Goal: Information Seeking & Learning: Learn about a topic

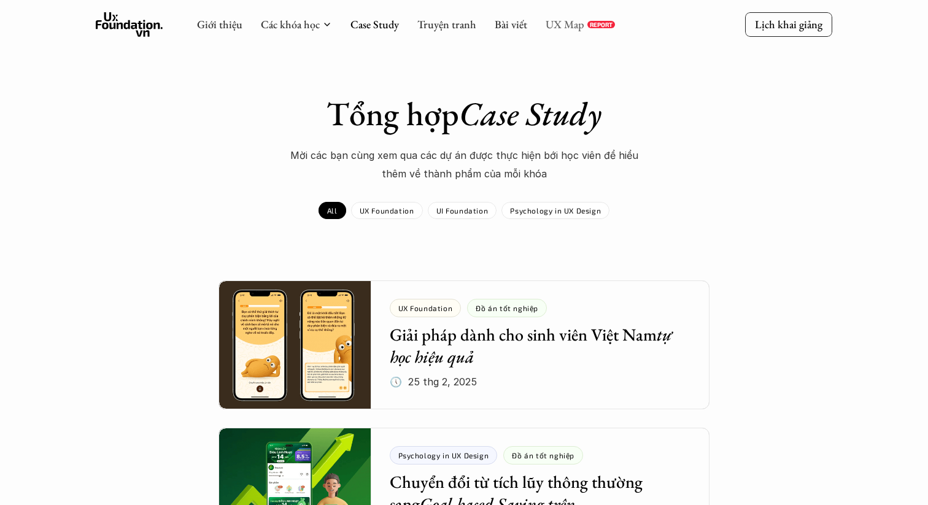
click at [572, 25] on div "Giới thiệu Các khóa học Case Study Truyện tranh Bài viết UX Map REPORT Lịch kha…" at bounding box center [464, 24] width 928 height 49
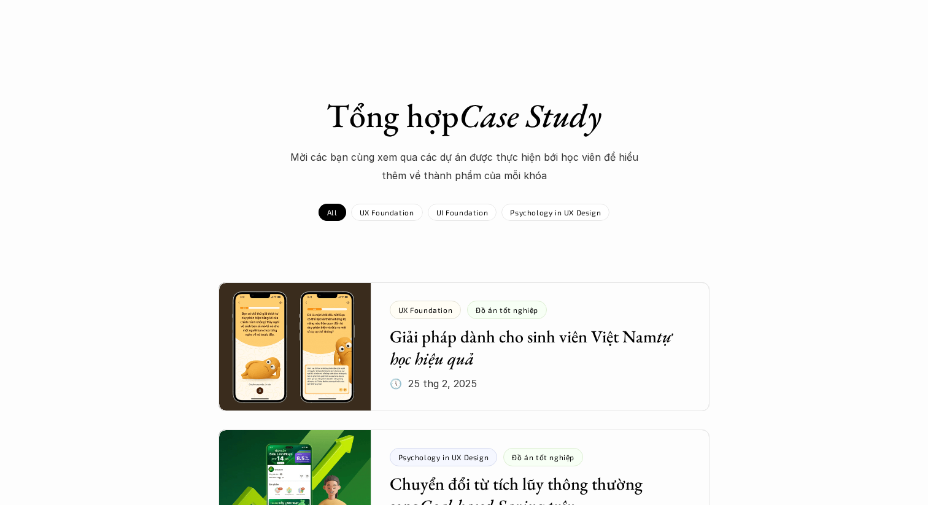
scroll to position [1, 0]
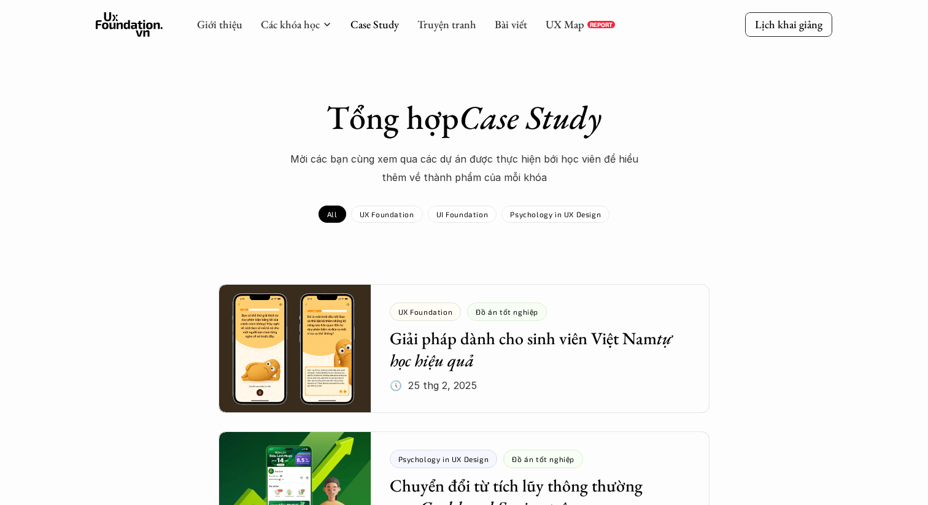
click at [588, 20] on div "UX Map REPORT" at bounding box center [580, 25] width 69 height 14
click at [555, 21] on link "UX Map" at bounding box center [565, 24] width 39 height 14
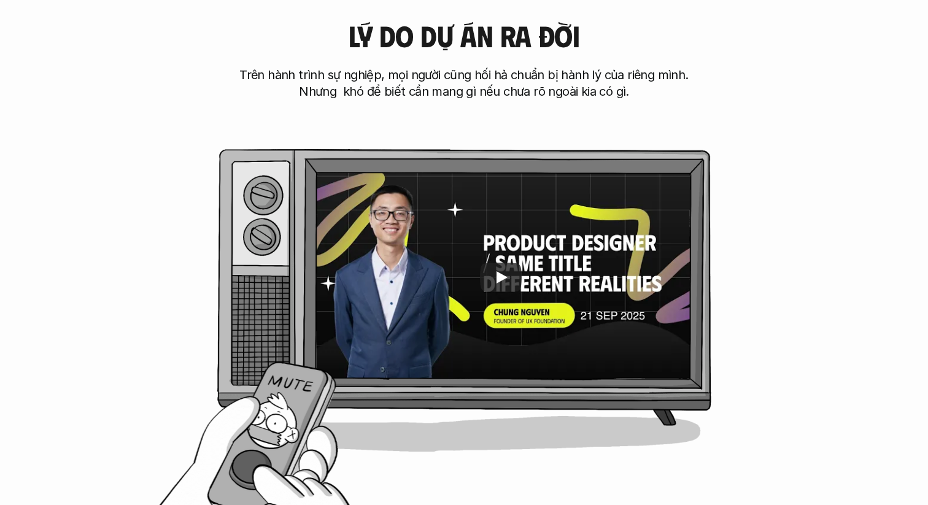
scroll to position [585, 0]
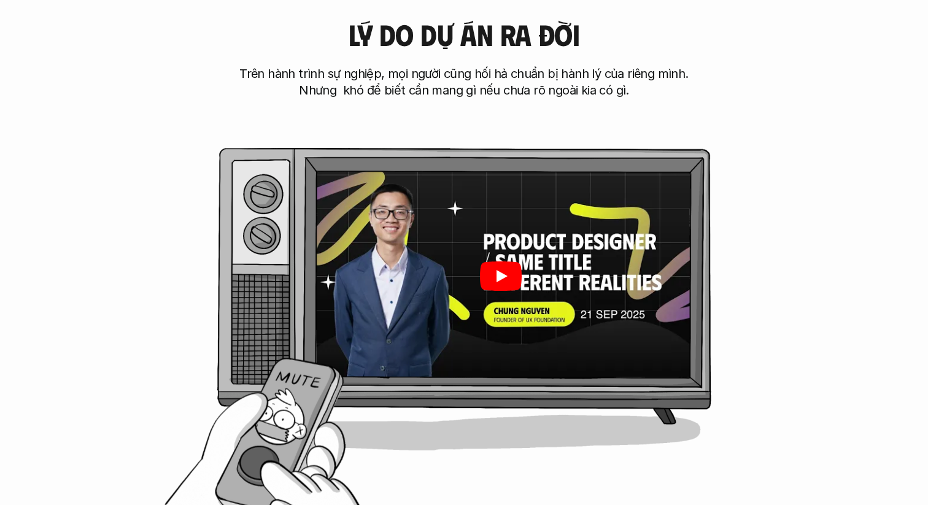
click at [480, 278] on icon "Play" at bounding box center [501, 276] width 42 height 29
